Goal: Task Accomplishment & Management: Manage account settings

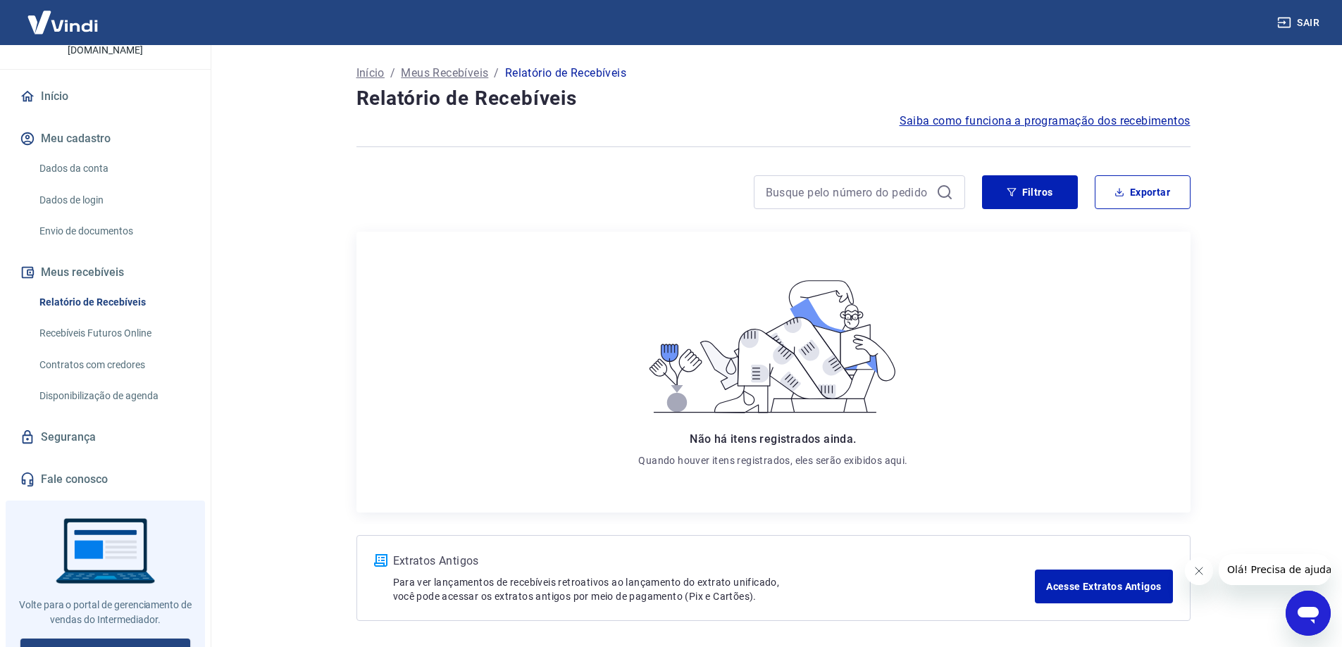
scroll to position [114, 0]
click at [161, 635] on link "Voltar para Intermediador" at bounding box center [105, 648] width 170 height 26
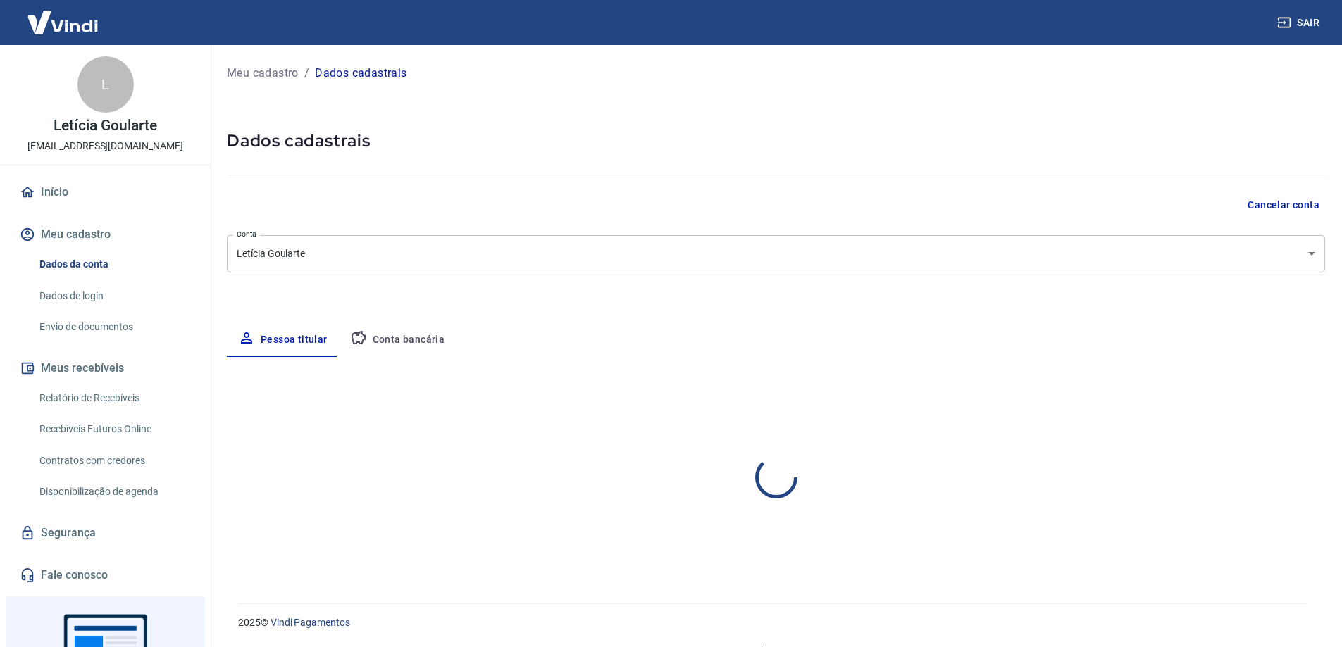
select select "SC"
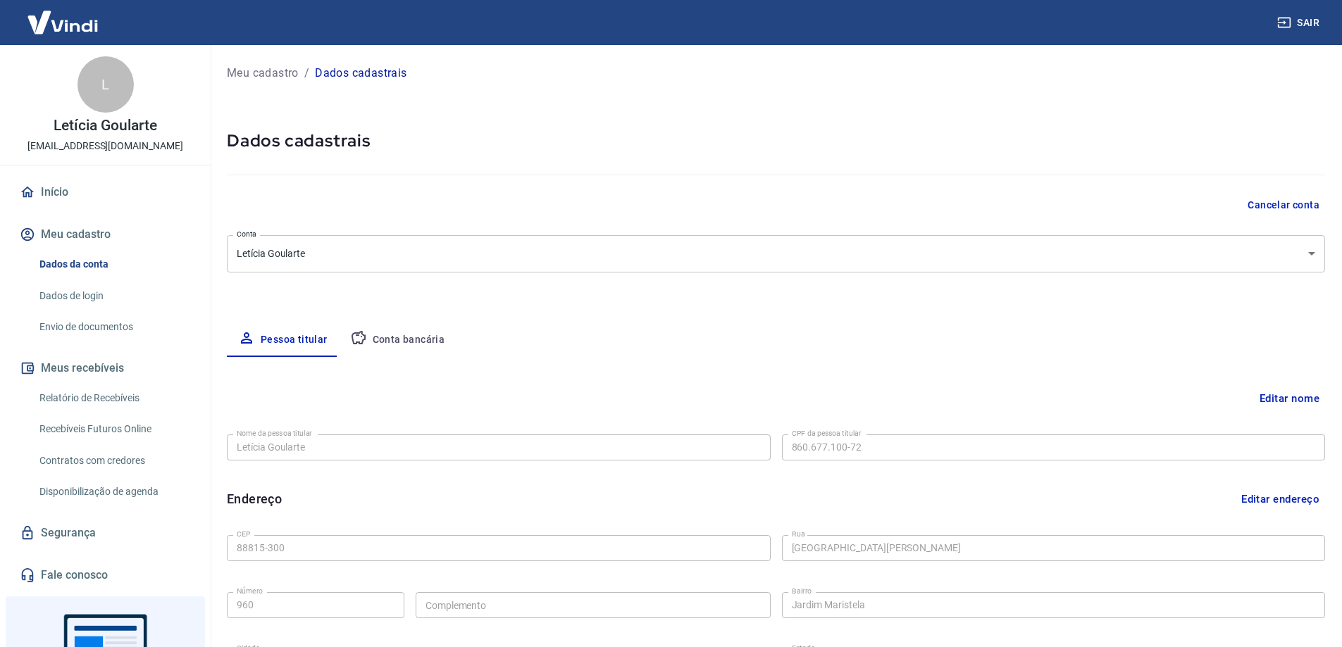
type input "(51) 98108-4541"
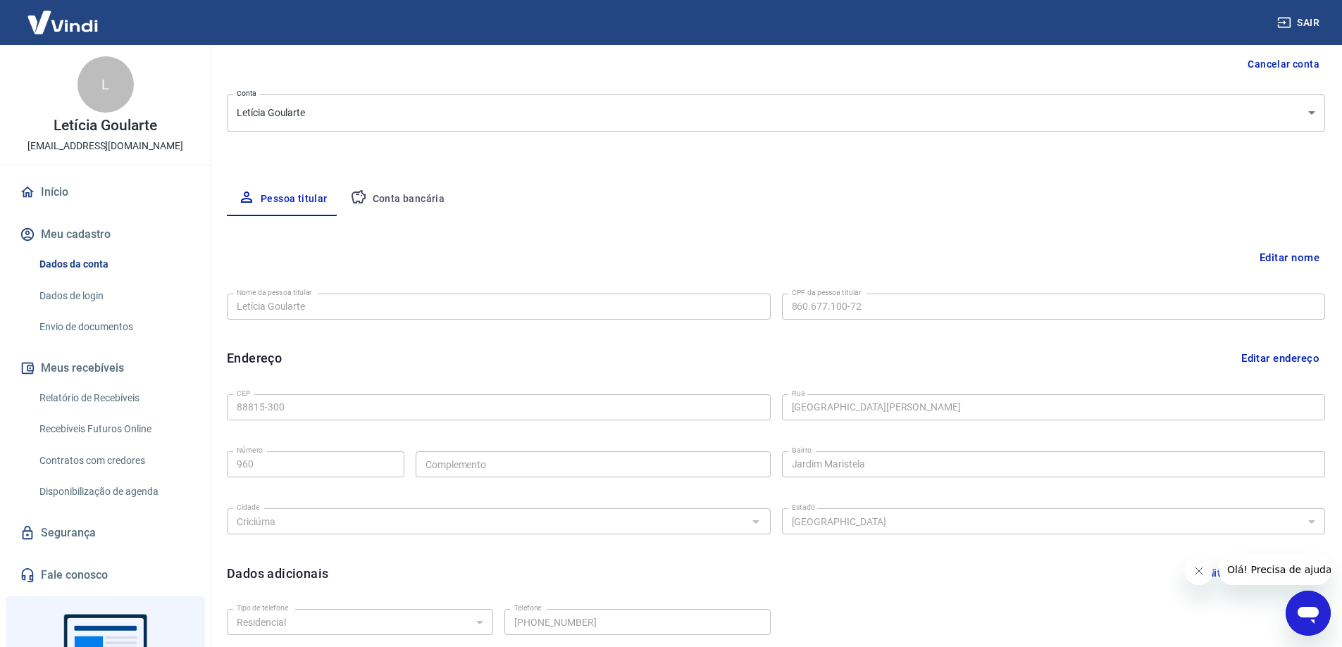
click at [1286, 256] on button "Editar nome" at bounding box center [1289, 257] width 71 height 27
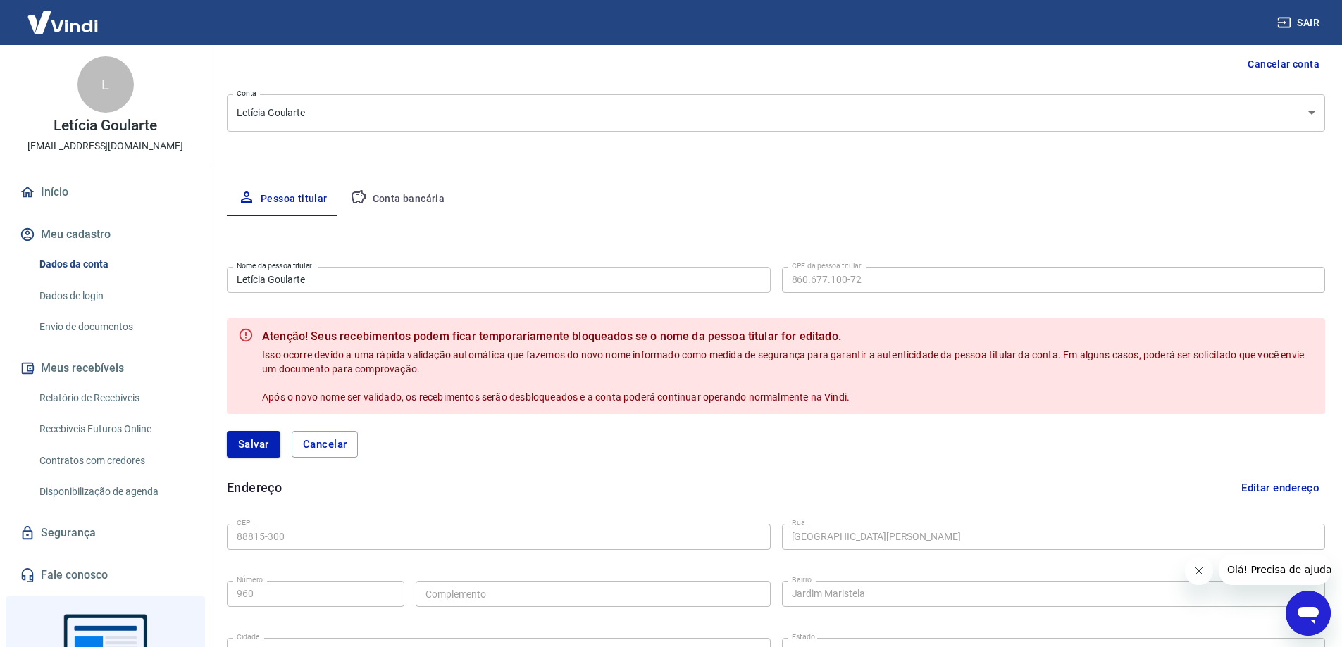
click at [413, 333] on b "Atenção! Seus recebimentos podem ficar temporariamente bloqueados se o nome da …" at bounding box center [788, 336] width 1052 height 17
click at [599, 479] on div "Endereço Editar endereço" at bounding box center [776, 488] width 1098 height 27
click at [392, 202] on button "Conta bancária" at bounding box center [398, 199] width 118 height 34
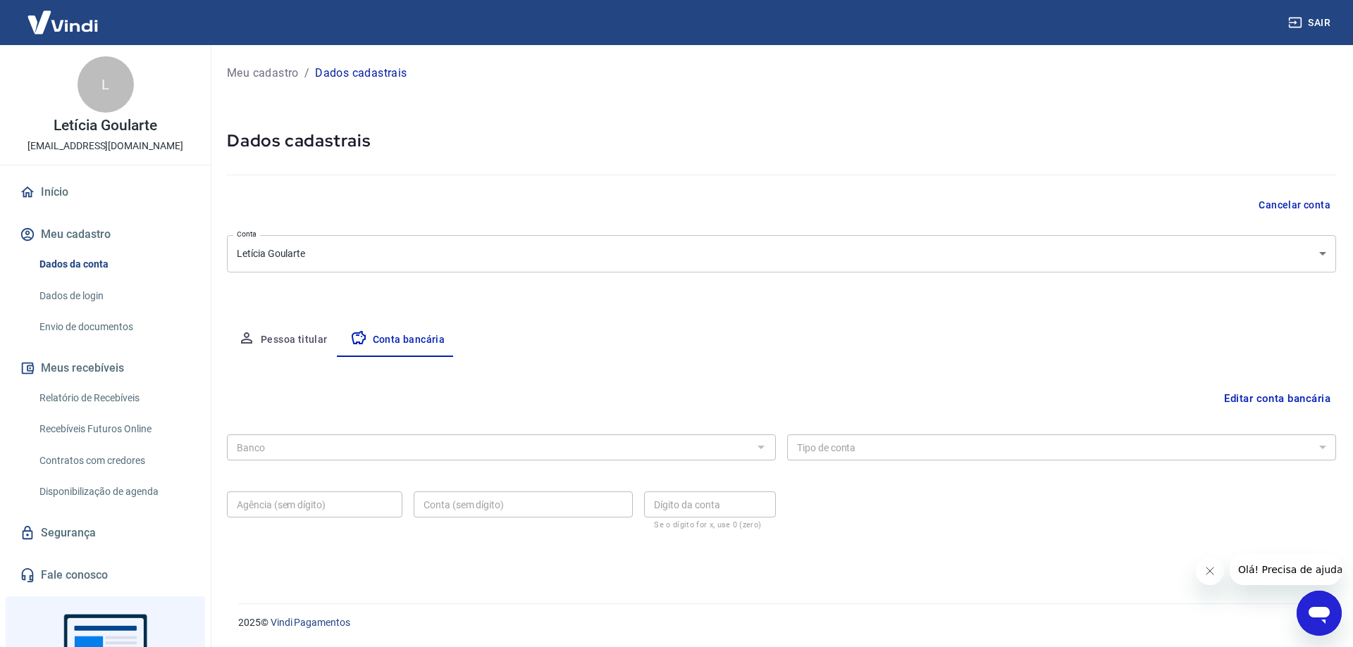
click at [275, 339] on button "Pessoa titular" at bounding box center [283, 340] width 112 height 34
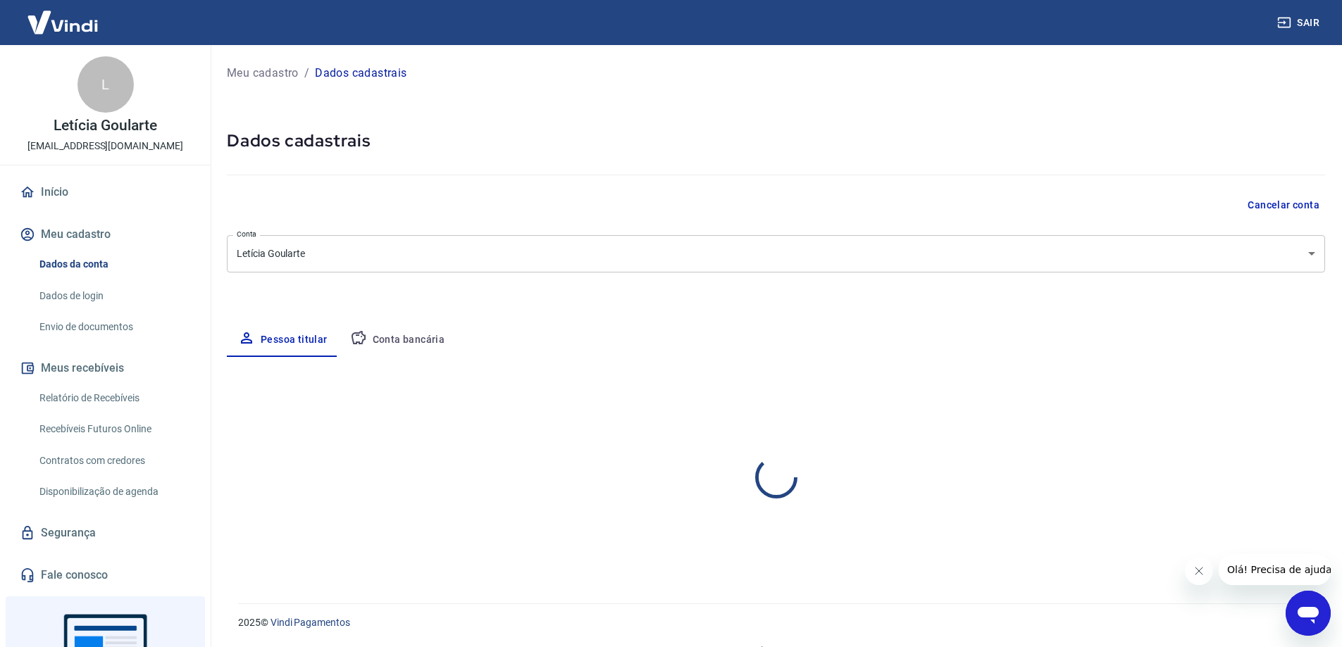
select select "SC"
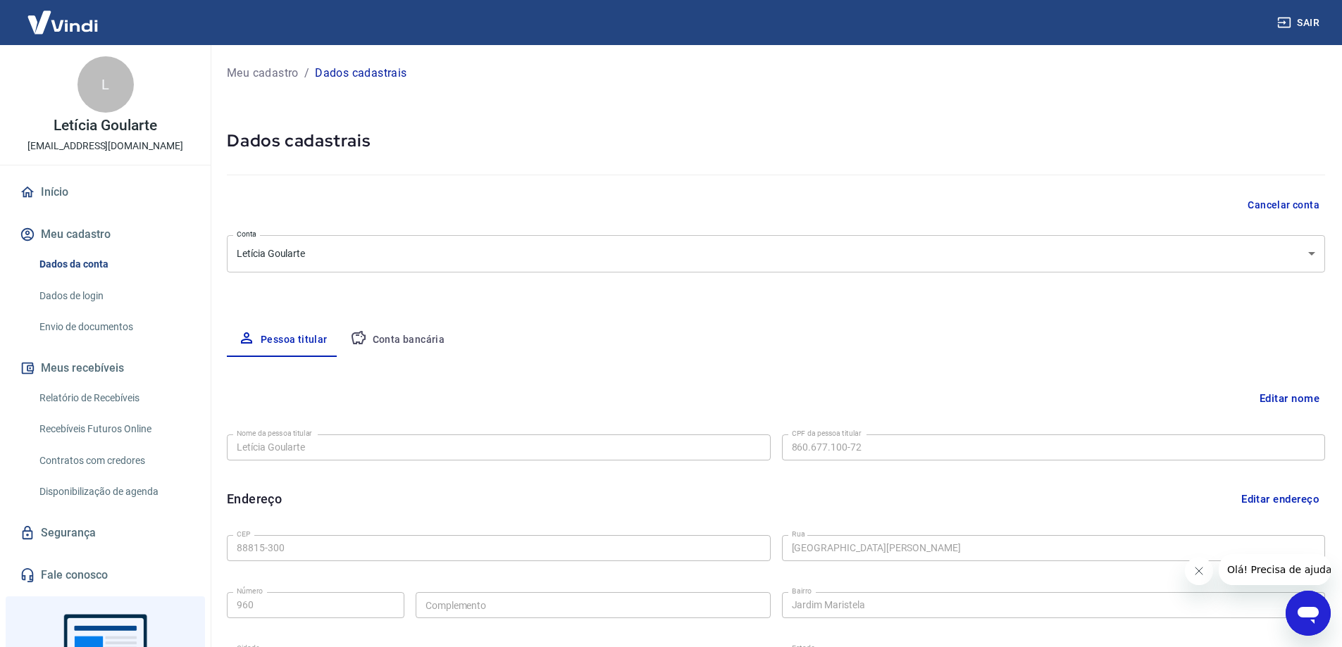
click at [1295, 202] on button "Cancelar conta" at bounding box center [1283, 205] width 83 height 26
click at [81, 566] on link "Fale conosco" at bounding box center [105, 575] width 177 height 31
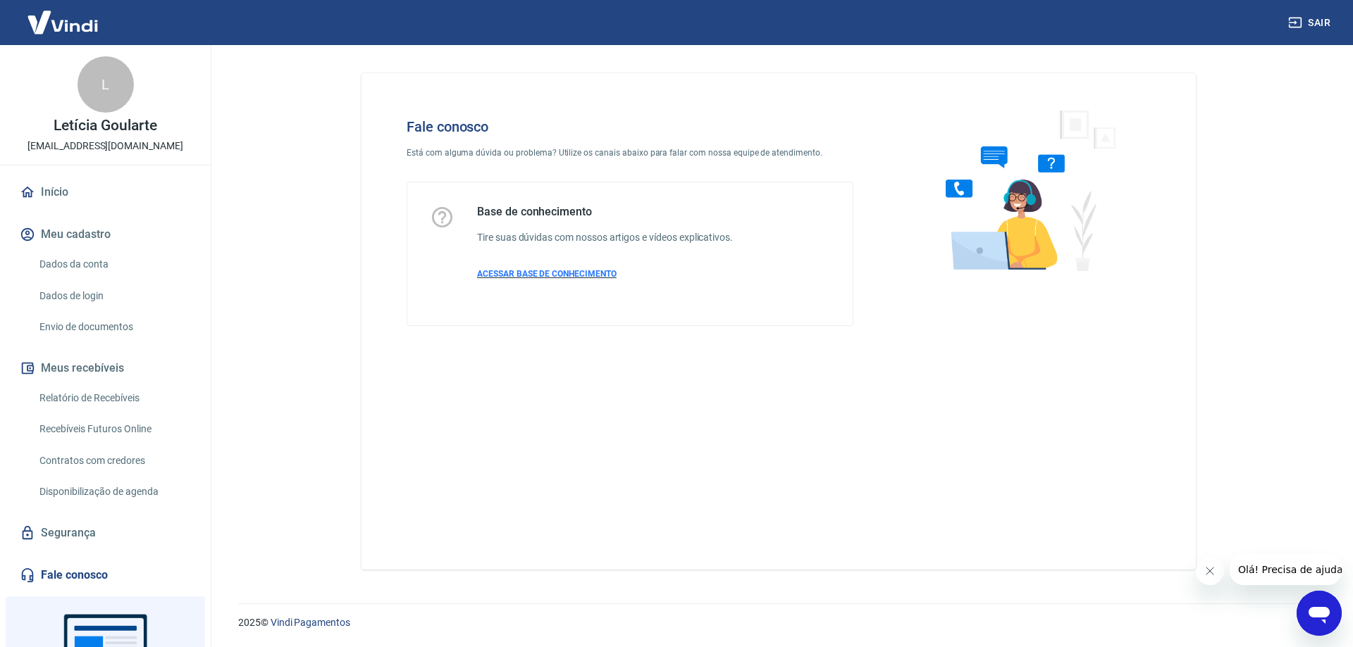
click at [571, 273] on span "ACESSAR BASE DE CONHECIMENTO" at bounding box center [546, 274] width 139 height 10
click at [67, 268] on link "Dados da conta" at bounding box center [114, 264] width 160 height 29
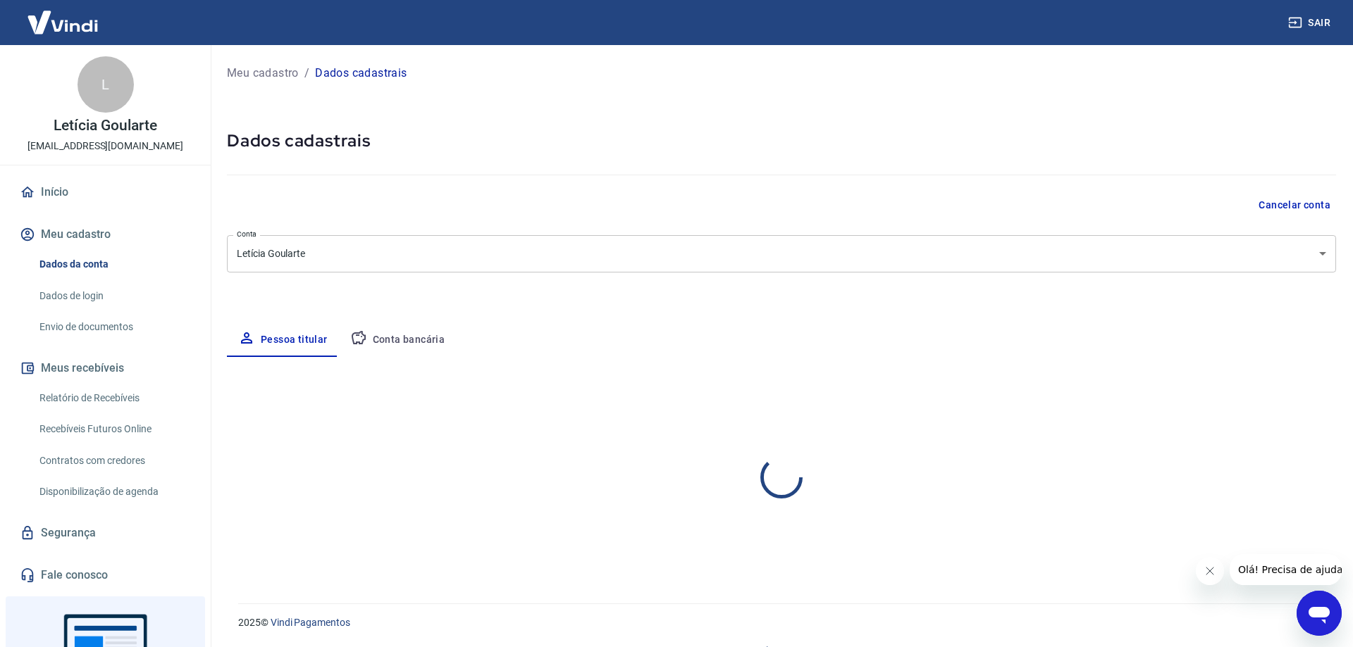
select select "SC"
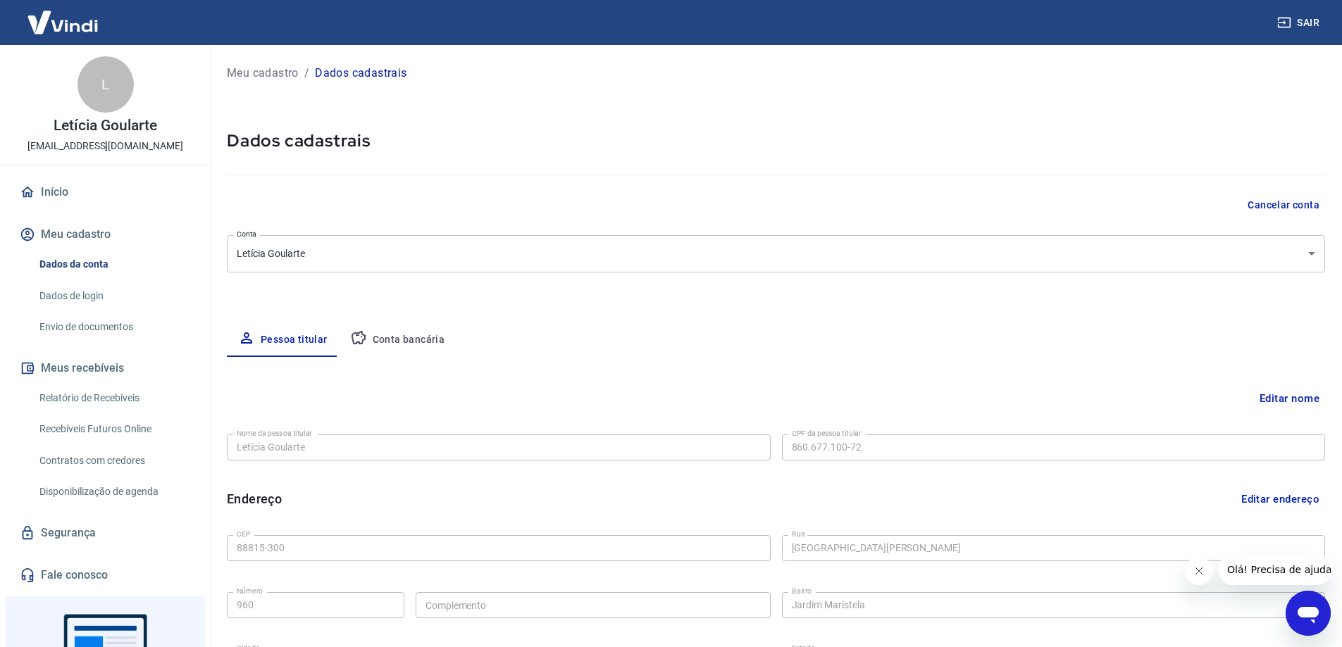
type input "(51) 98108-4541"
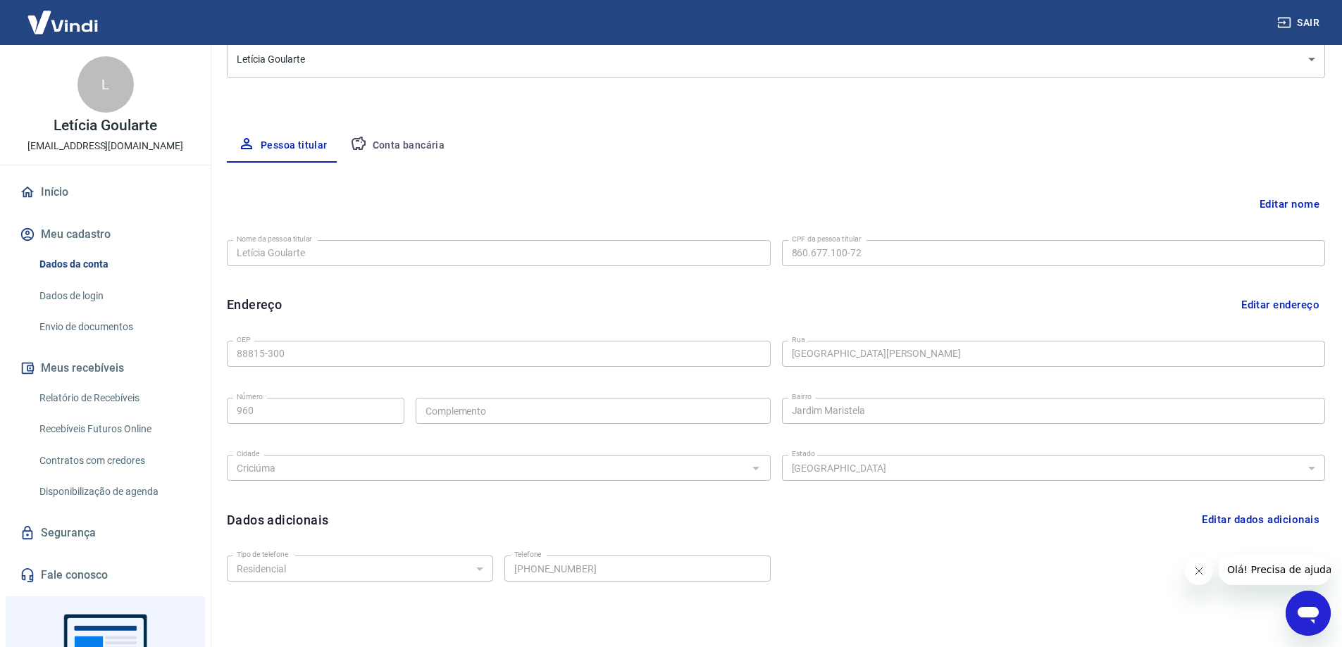
scroll to position [254, 0]
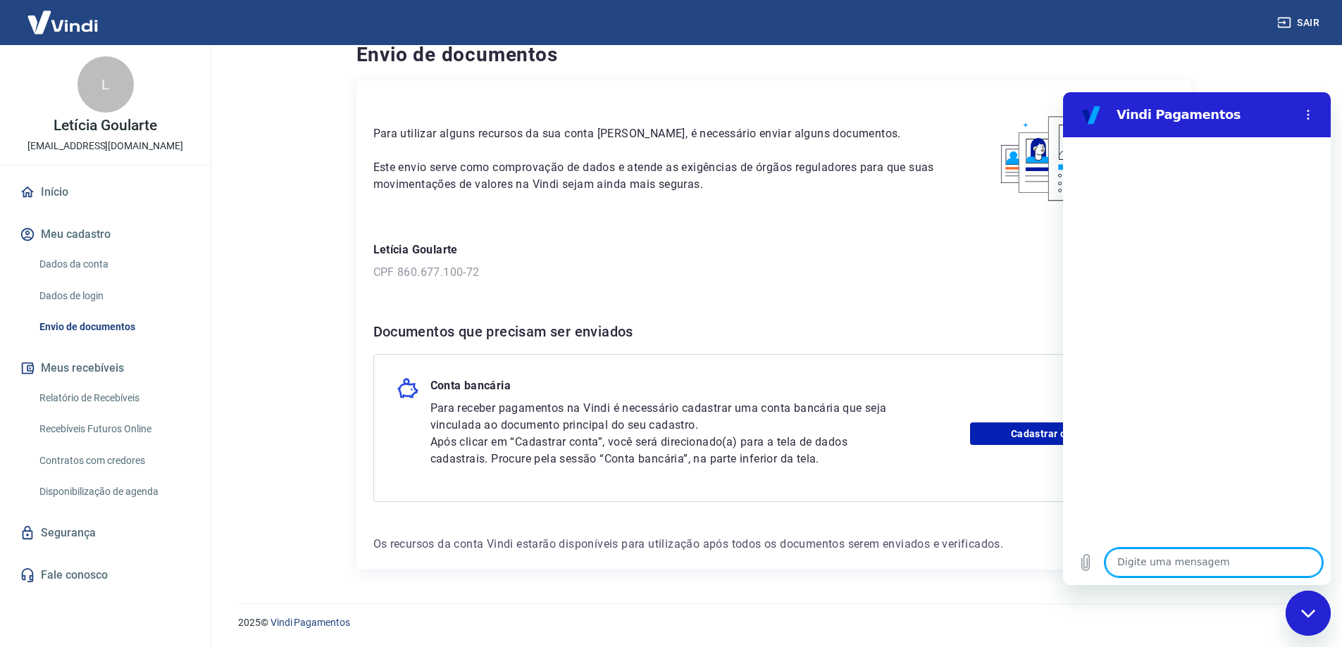
click at [318, 333] on main "Envio de documentos Para utilizar alguns recursos da sua conta [PERSON_NAME], é…" at bounding box center [773, 325] width 1138 height 602
